Goal: Register for event/course

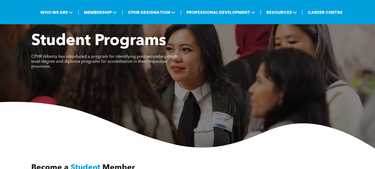
scroll to position [22, 0]
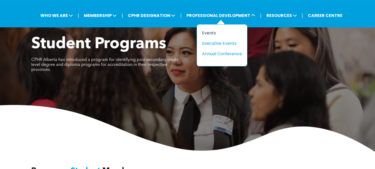
click at [212, 33] on div "Events" at bounding box center [220, 33] width 36 height 7
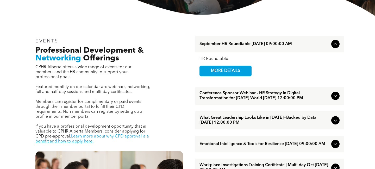
scroll to position [155, 0]
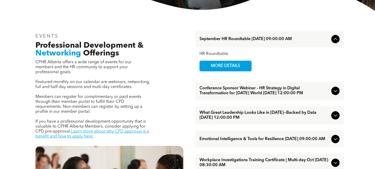
click at [335, 94] on icon at bounding box center [336, 91] width 6 height 6
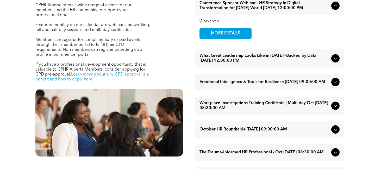
scroll to position [132, 0]
